Goal: Register for event/course

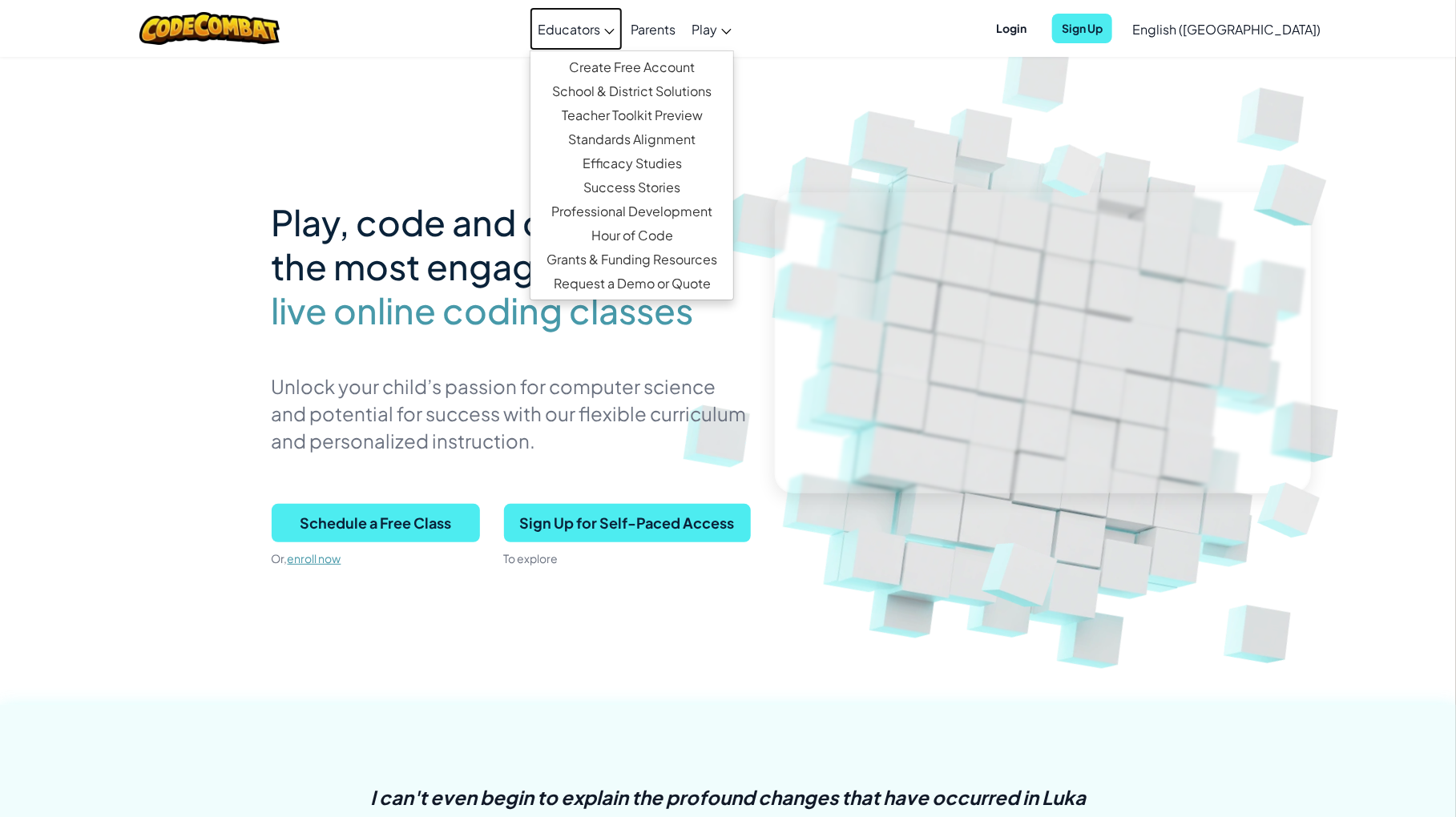
click at [600, 27] on span "Educators" at bounding box center [568, 29] width 63 height 17
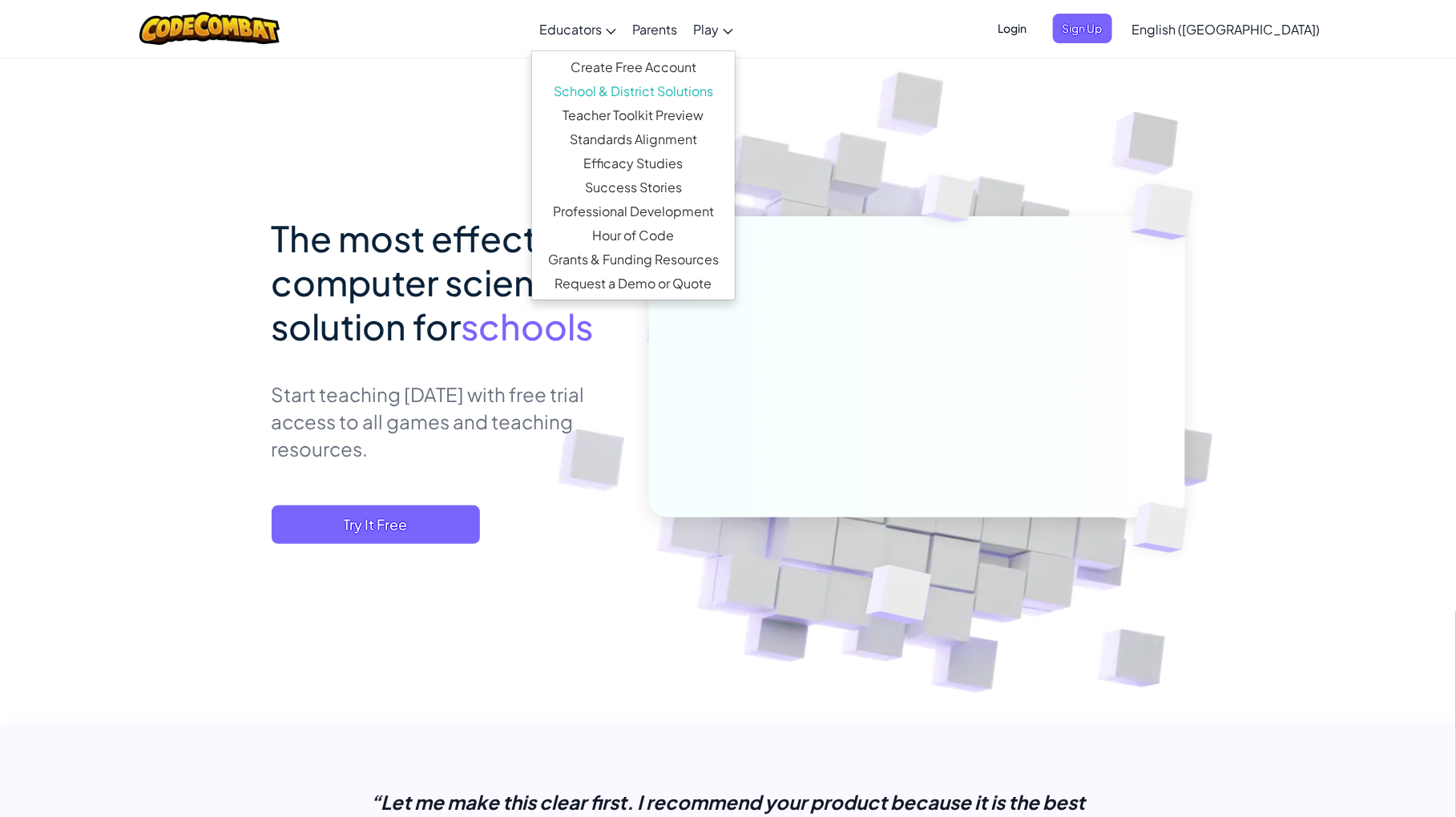
click at [602, 30] on span "Educators" at bounding box center [570, 29] width 63 height 17
click at [669, 59] on link "Create Free Account" at bounding box center [633, 67] width 202 height 24
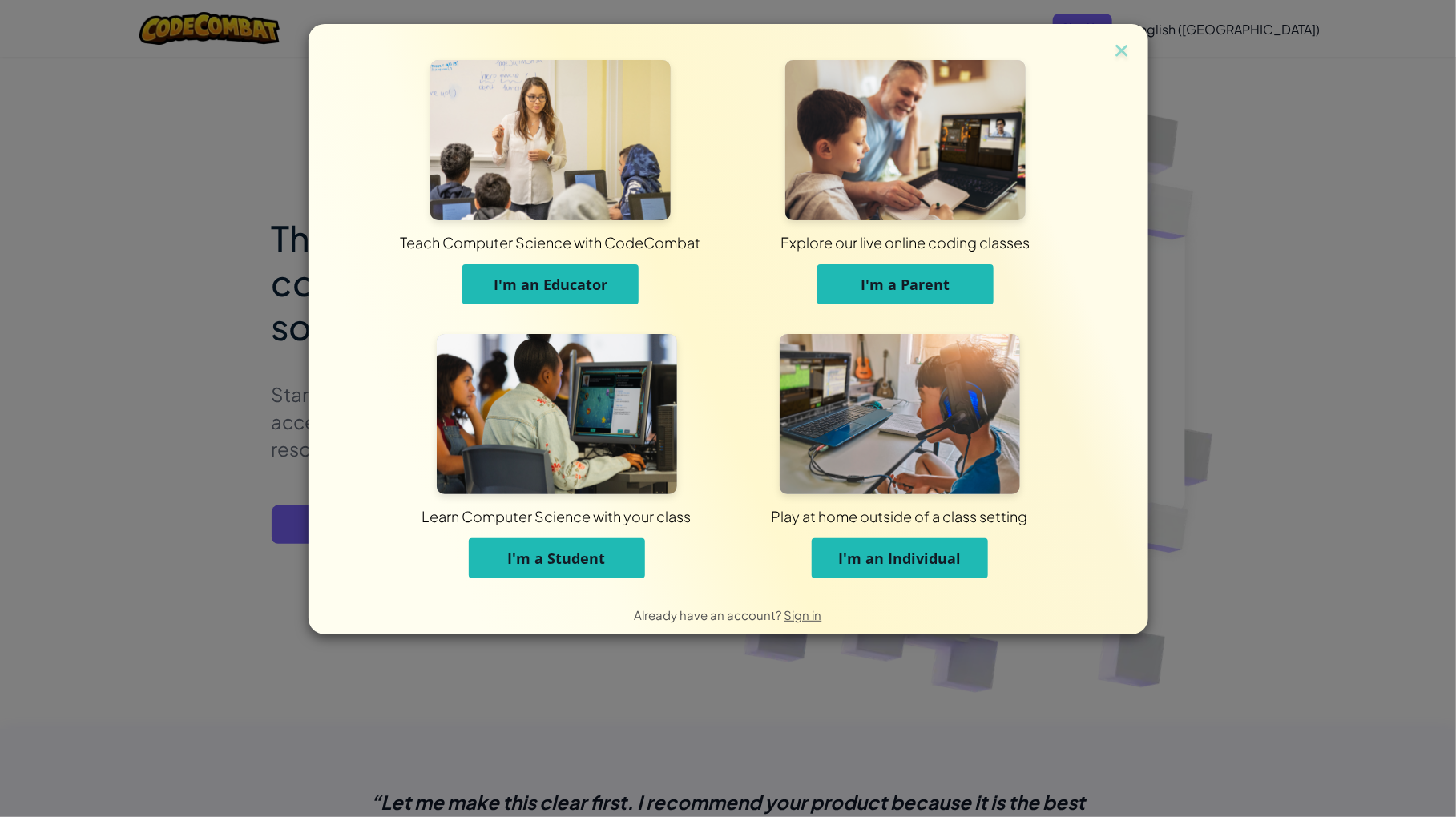
click at [907, 556] on span "I'm an Individual" at bounding box center [899, 558] width 123 height 19
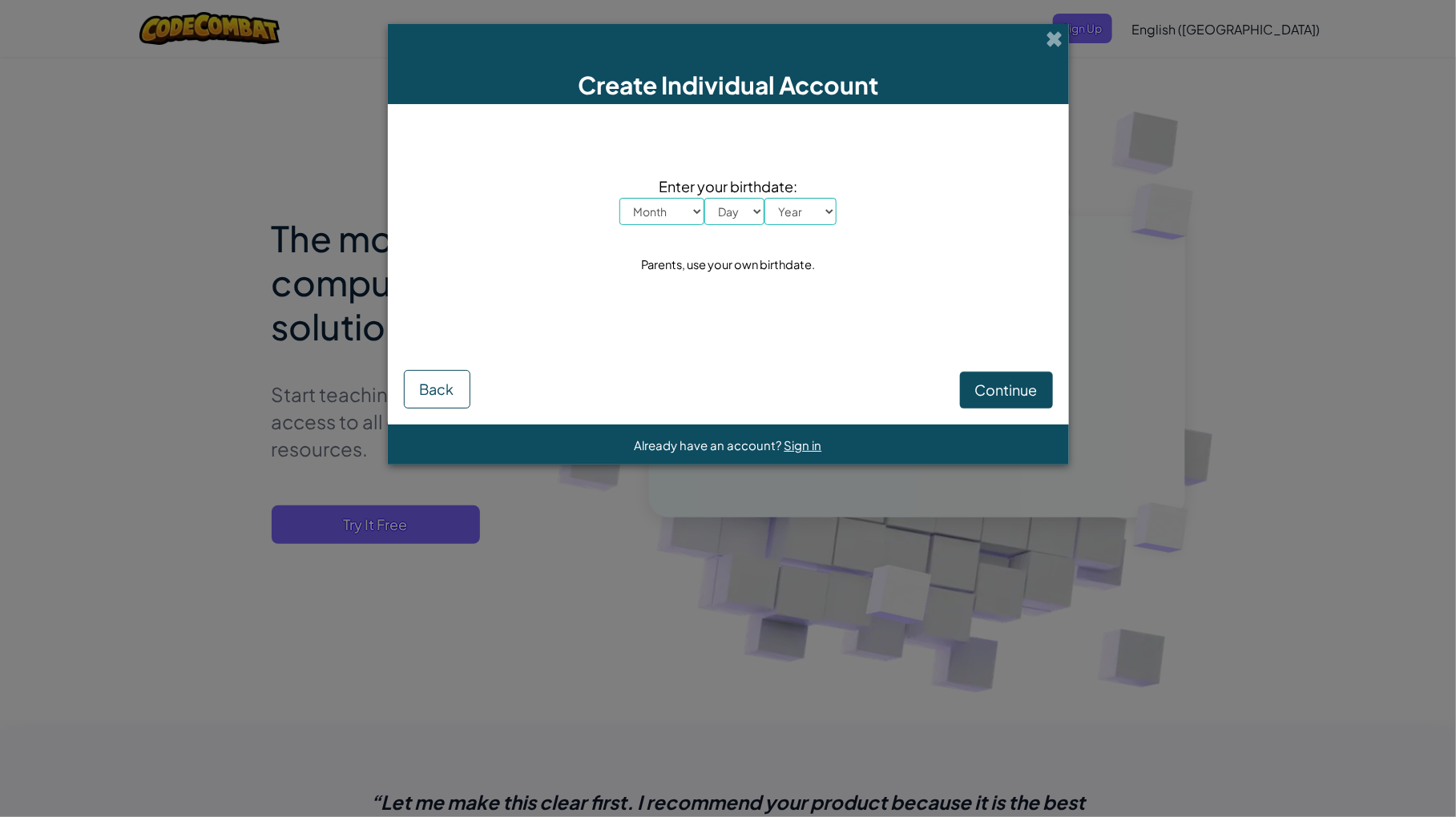
click at [686, 216] on select "Month January February March April May June July August September October Novem…" at bounding box center [662, 211] width 85 height 27
select select "6"
click at [619, 198] on select "Month January February March April May June July August September October Novem…" at bounding box center [662, 211] width 85 height 27
click at [734, 222] on select "Day 1 2 3 4 5 6 7 8 9 10 11 12 13 14 15 16 17 18 19 20 21 22 23 24 25 26 27 28 …" at bounding box center [734, 211] width 60 height 27
select select "12"
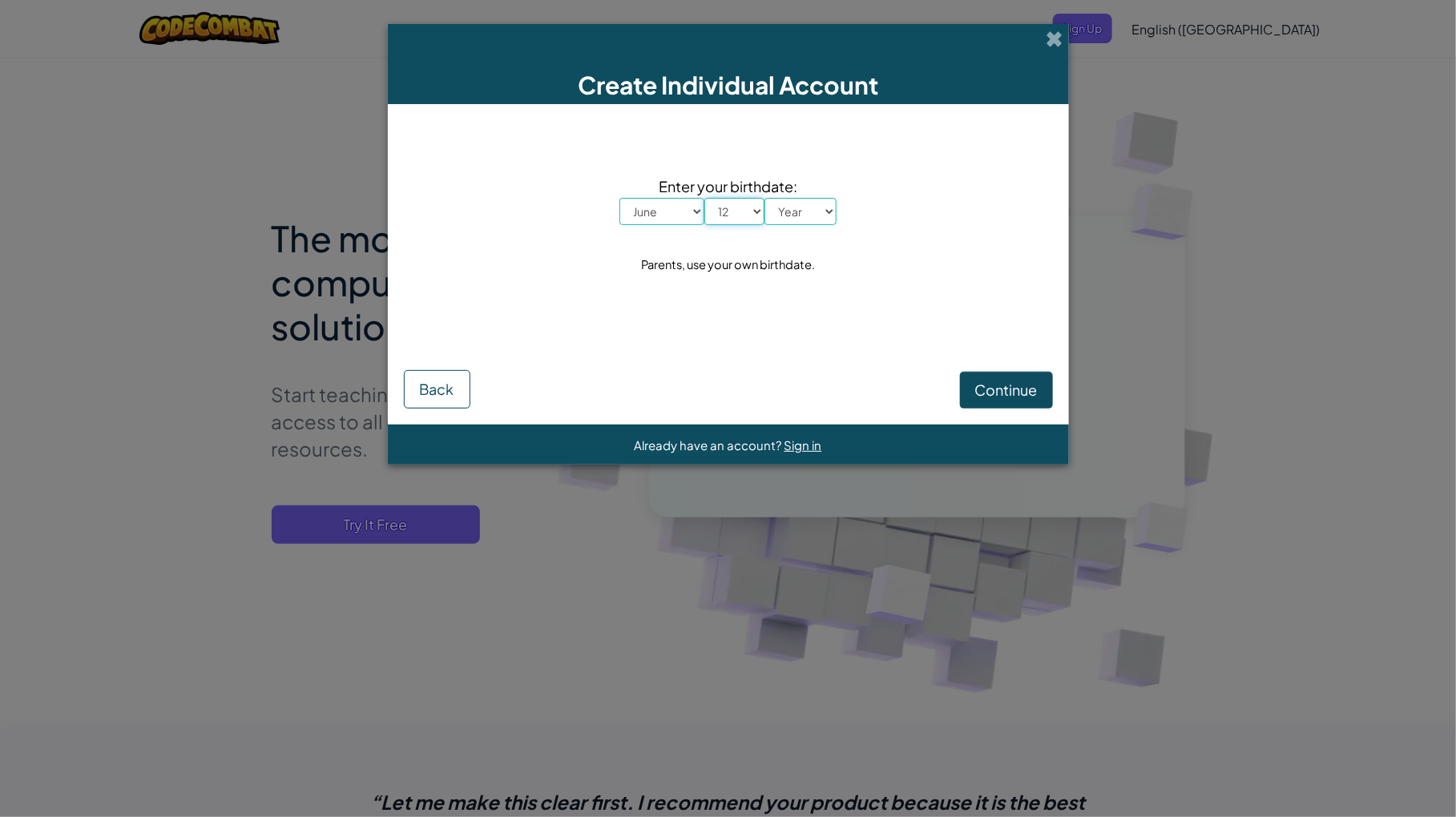
click at [704, 198] on select "Day 1 2 3 4 5 6 7 8 9 10 11 12 13 14 15 16 17 18 19 20 21 22 23 24 25 26 27 28 …" at bounding box center [734, 211] width 60 height 27
click at [785, 216] on select "Year [DATE] 2024 2023 2022 2021 2020 2019 2018 2017 2016 2015 2014 2013 2012 20…" at bounding box center [800, 211] width 72 height 27
select select "1989"
click at [764, 198] on select "Year [DATE] 2024 2023 2022 2021 2020 2019 2018 2017 2016 2015 2014 2013 2012 20…" at bounding box center [800, 211] width 72 height 27
click at [1005, 390] on span "Continue" at bounding box center [1006, 390] width 63 height 19
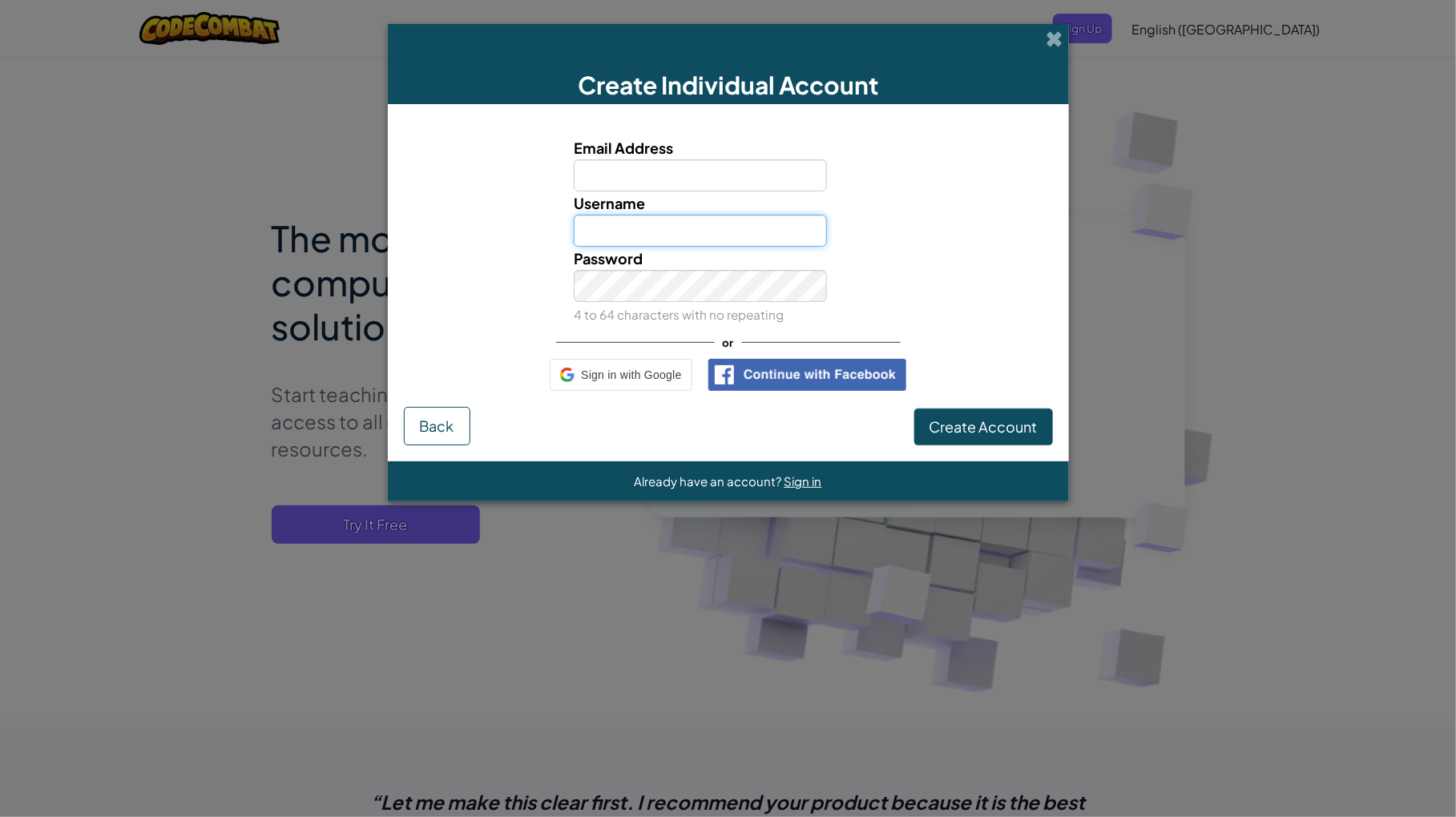
type input "[EMAIL_ADDRESS][DOMAIN_NAME]"
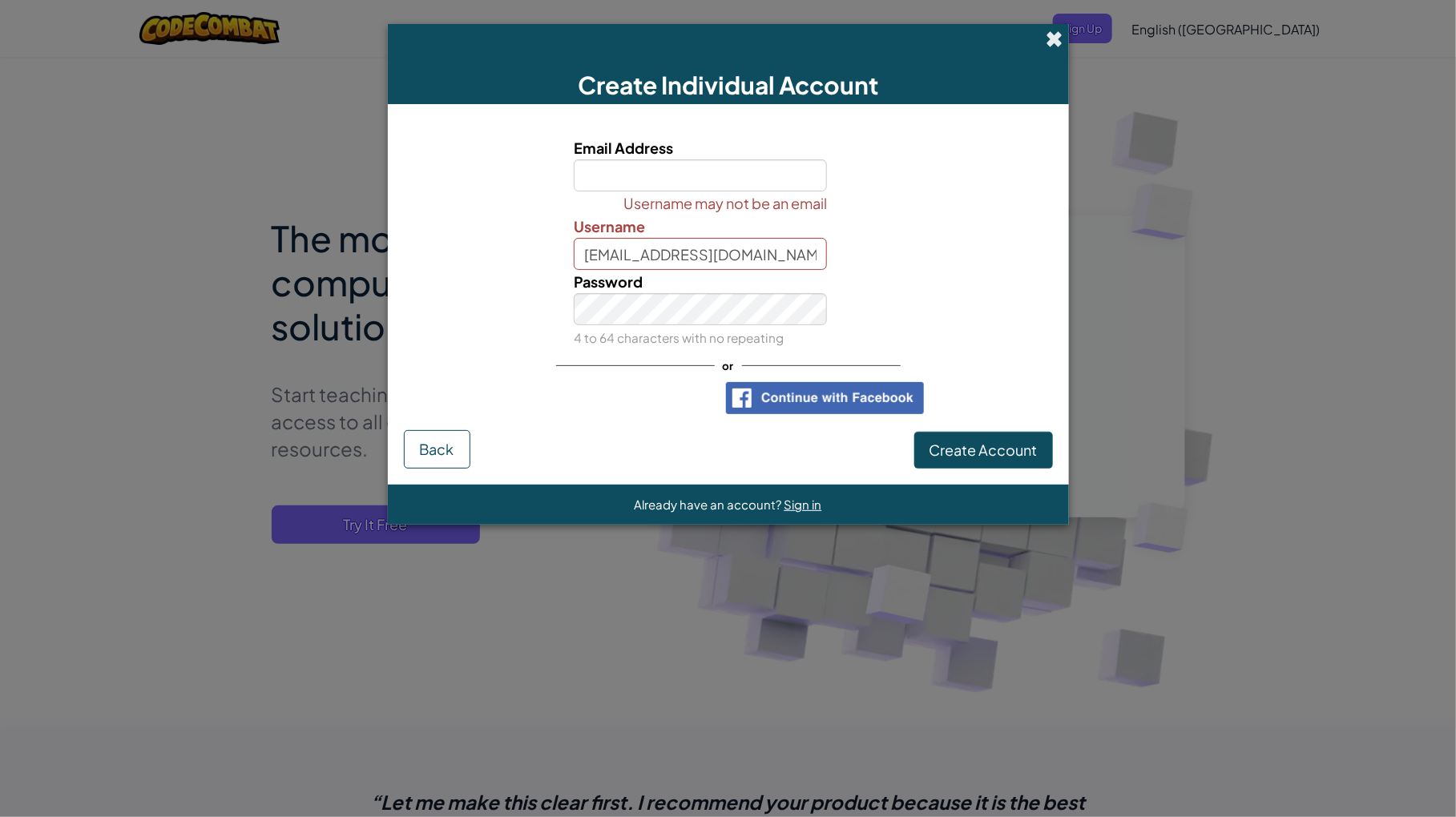
click at [1052, 39] on span at bounding box center [1054, 38] width 17 height 17
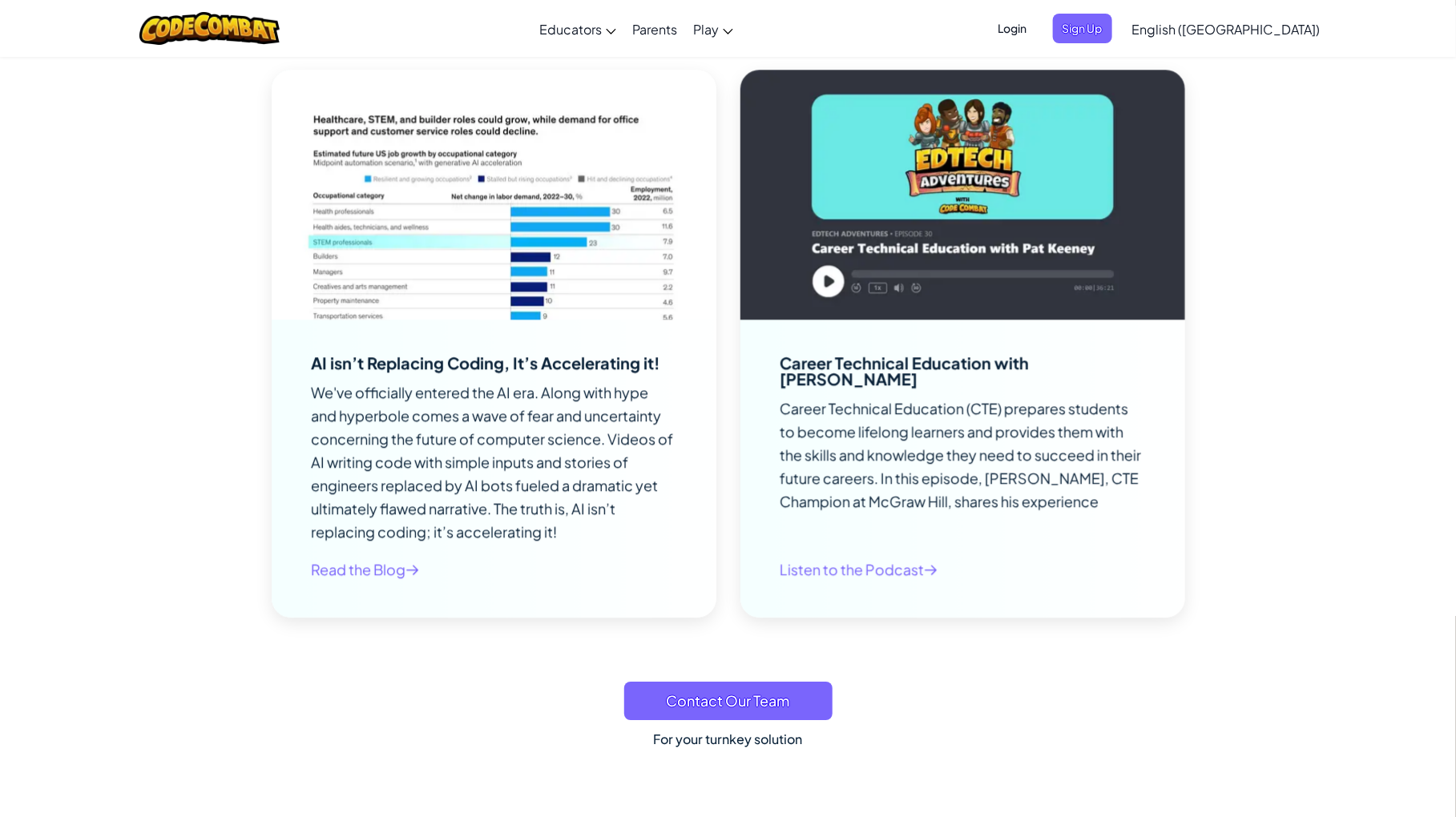
scroll to position [13953, 0]
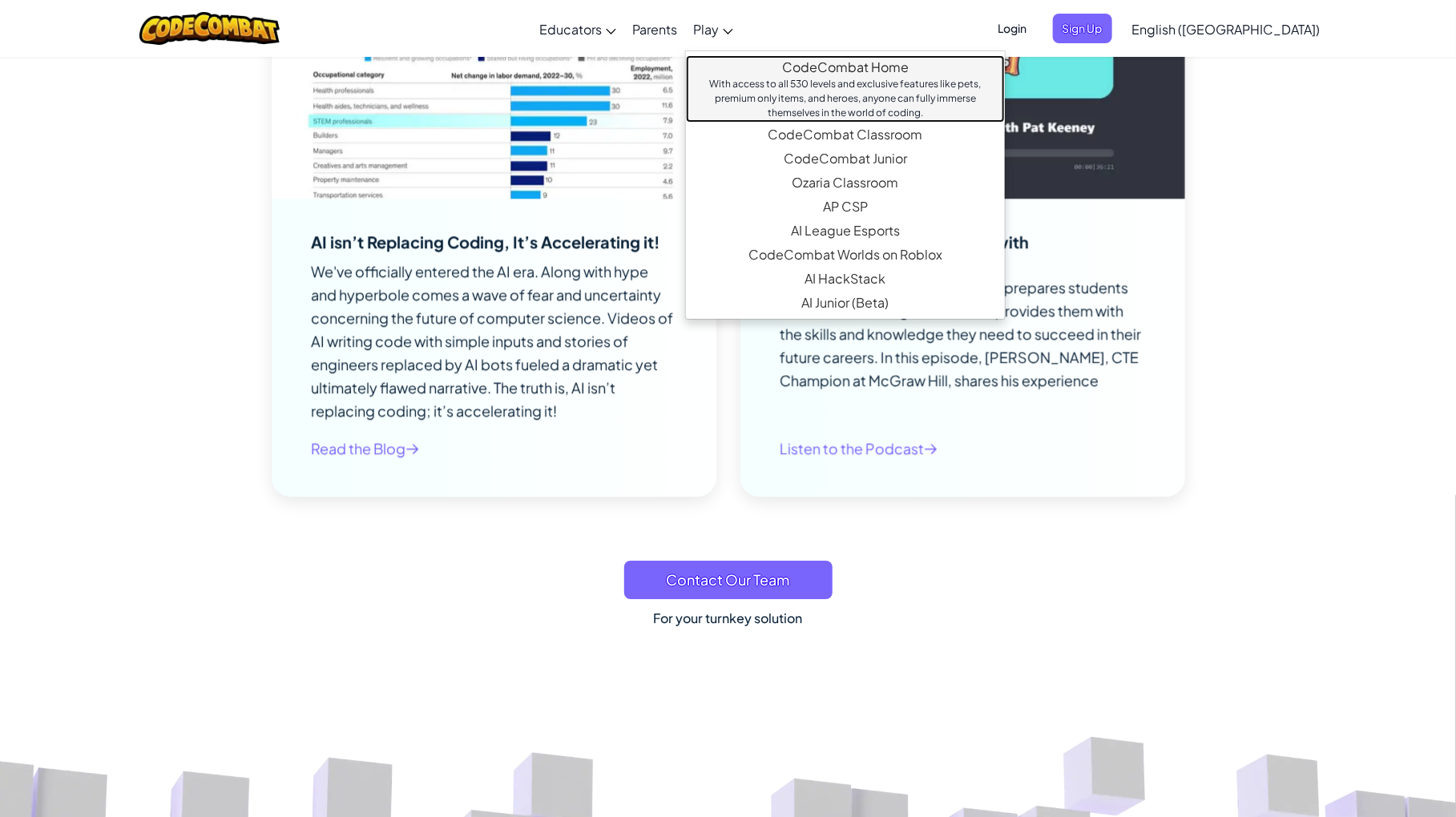
click at [867, 73] on link "CodeCombat Home With access to all 530 levels and exclusive features like pets,…" at bounding box center [845, 89] width 319 height 67
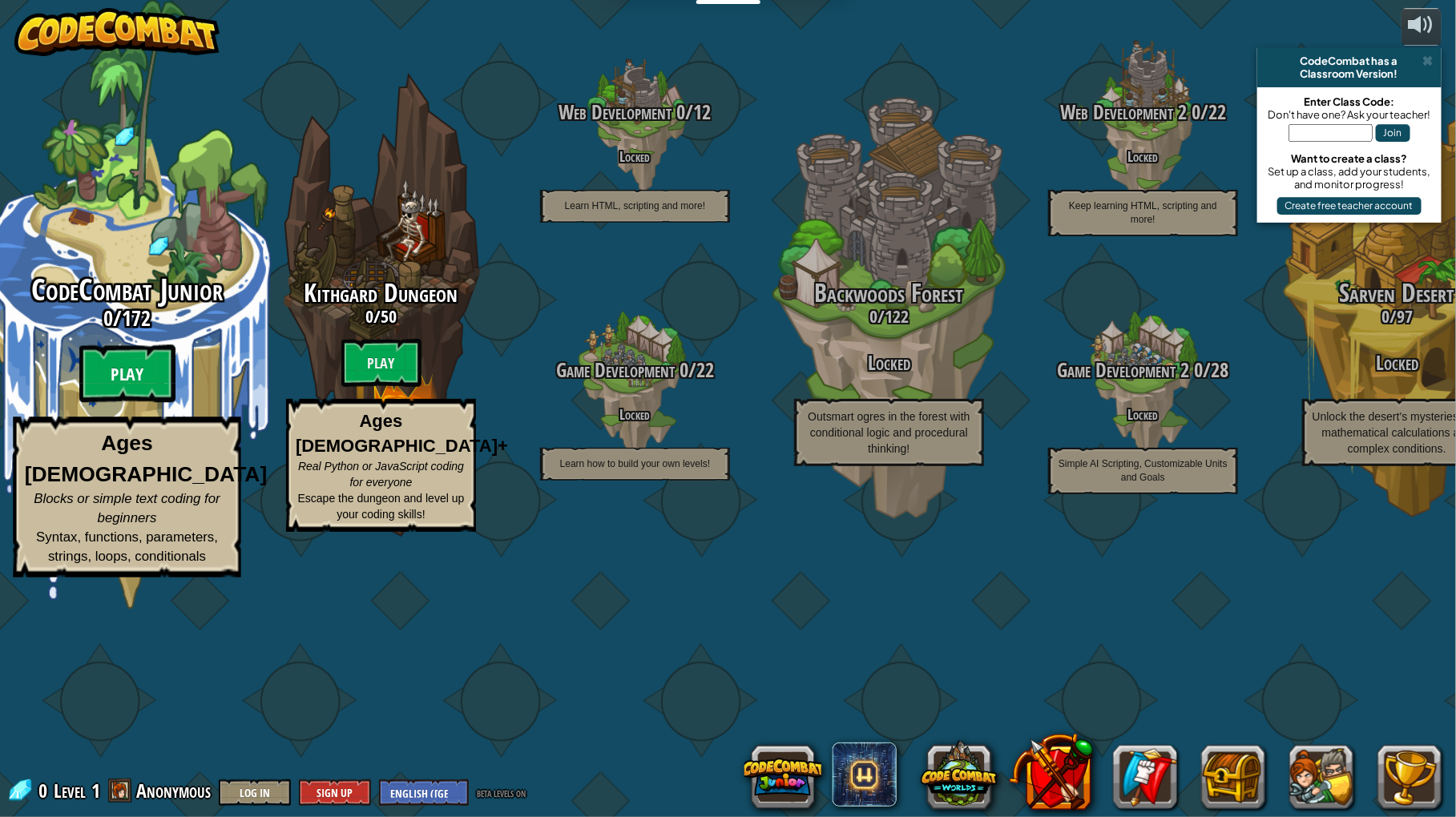
click at [126, 403] on btn "Play" at bounding box center [127, 374] width 96 height 57
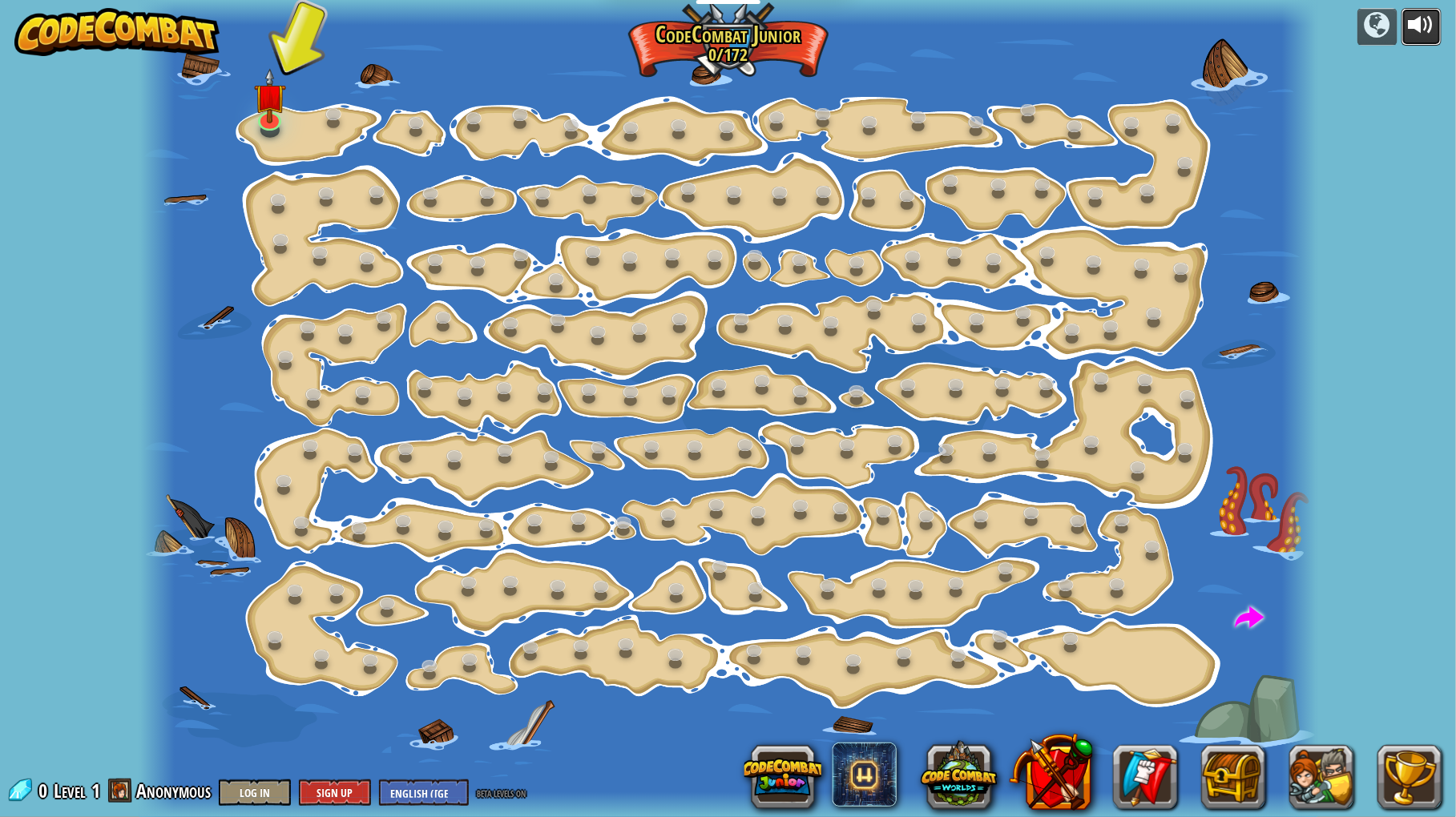
click at [1426, 26] on div at bounding box center [1421, 25] width 26 height 26
